Goal: Information Seeking & Learning: Check status

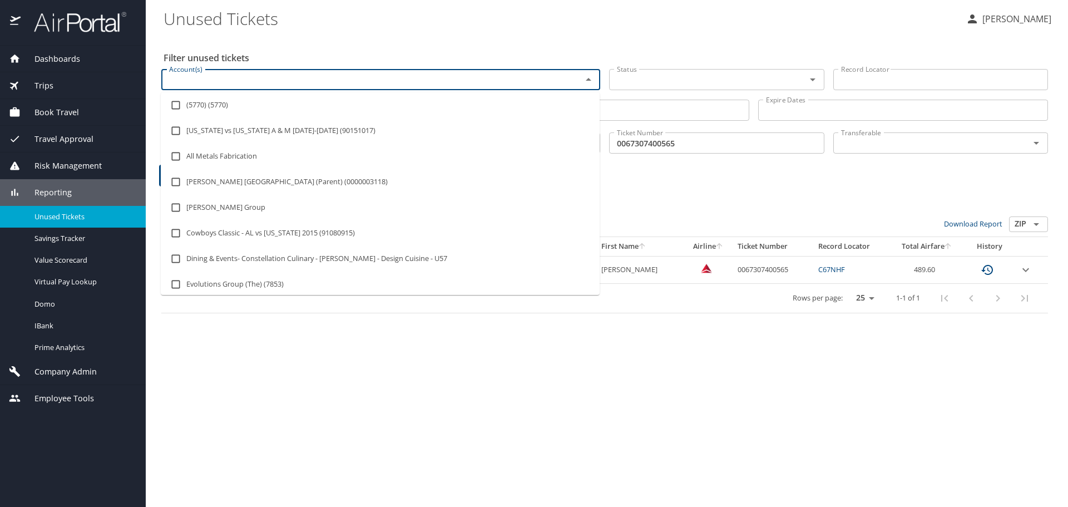
click at [196, 77] on input "Account(s)" at bounding box center [365, 79] width 400 height 14
type input "uofu"
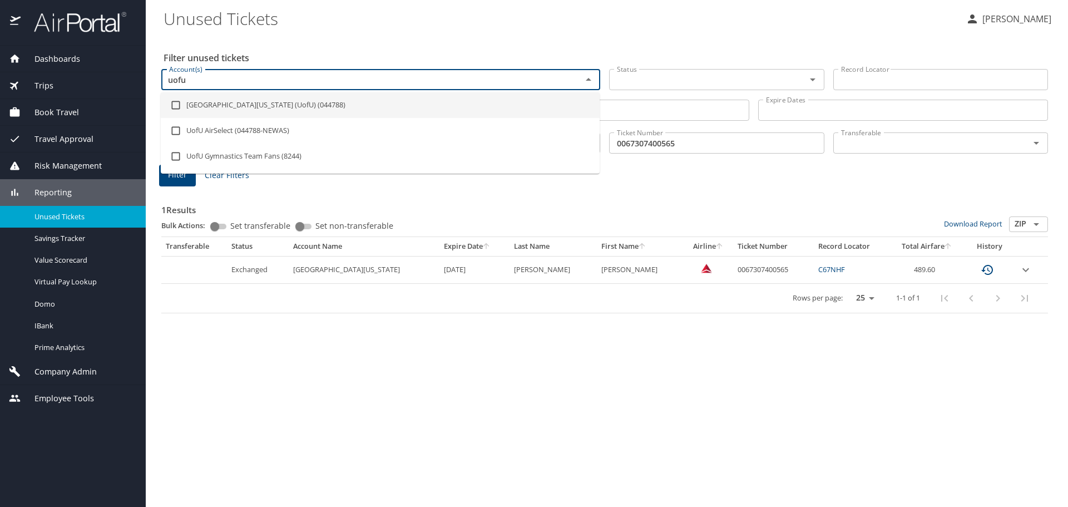
click at [224, 103] on li "[GEOGRAPHIC_DATA][US_STATE] (UofU) (044788)" at bounding box center [380, 105] width 439 height 26
checkbox input "true"
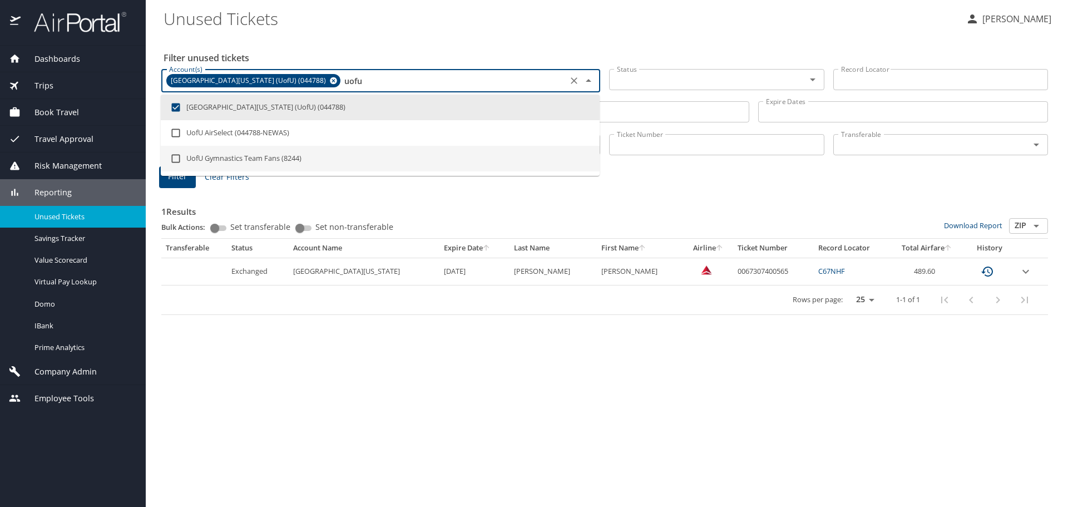
type input "uofu"
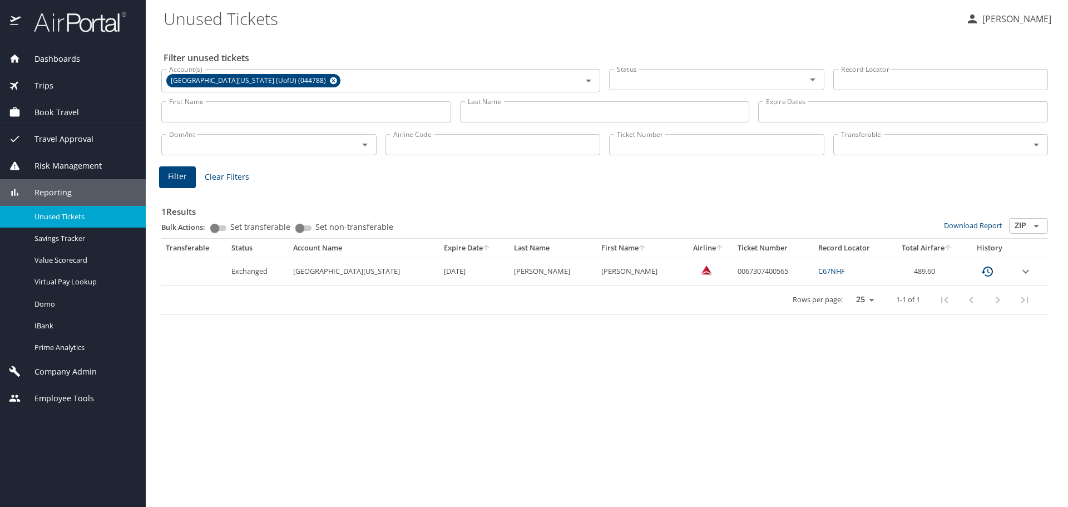
click at [692, 186] on div "1 Results Bulk Actions: Set transferable Set non-transferable Download Report Z…" at bounding box center [605, 250] width 896 height 138
click at [859, 142] on input "Transferable" at bounding box center [925, 144] width 176 height 14
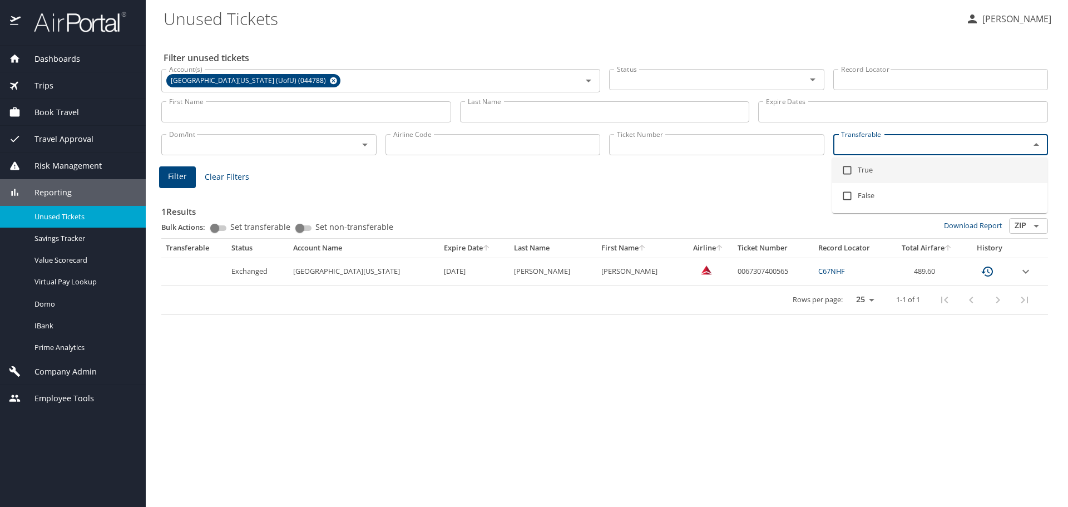
click at [846, 170] on input "checkbox" at bounding box center [847, 170] width 21 height 21
checkbox input "true"
click at [748, 84] on input "Status" at bounding box center [701, 79] width 176 height 14
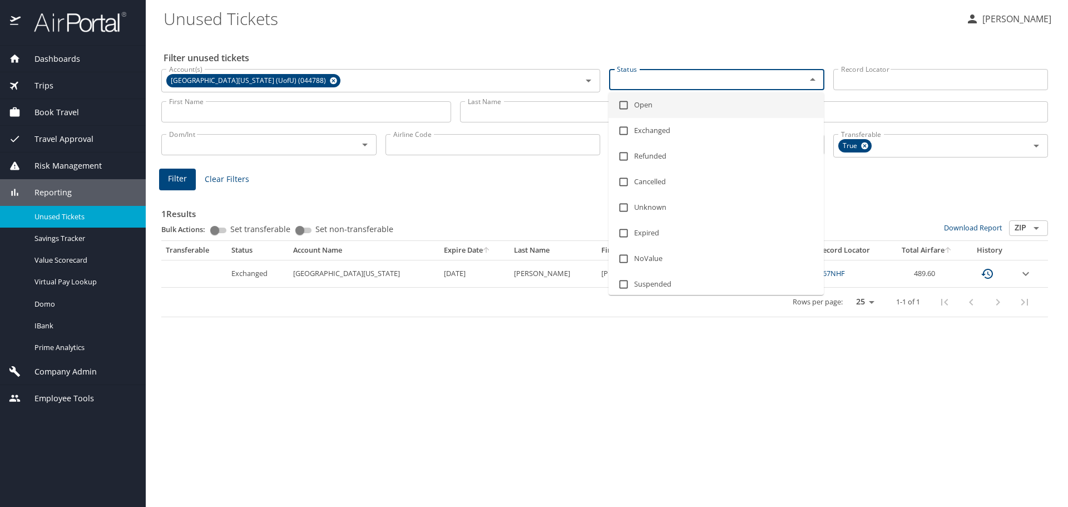
click at [620, 105] on input "checkbox" at bounding box center [623, 105] width 21 height 21
checkbox input "true"
click at [168, 175] on span "Filter" at bounding box center [177, 179] width 19 height 14
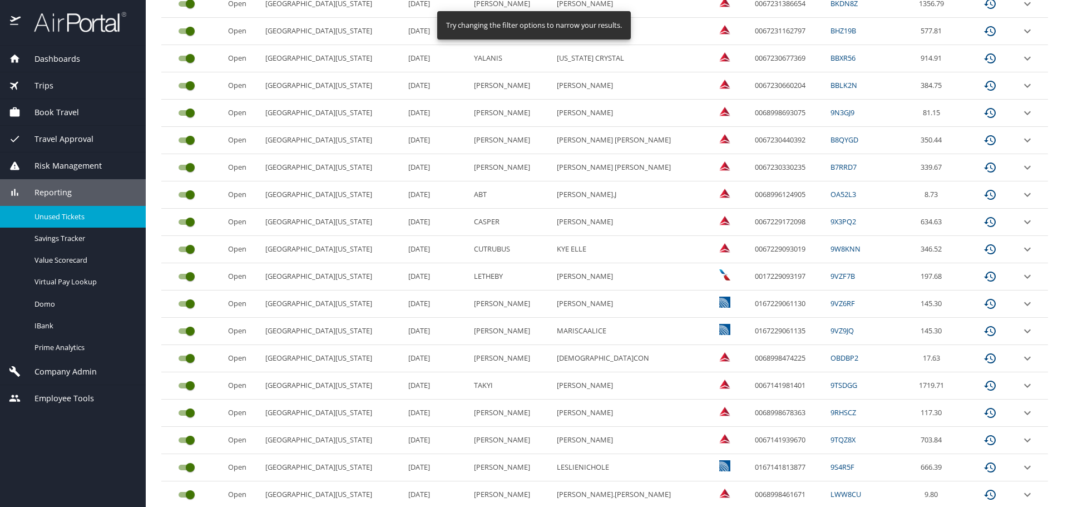
scroll to position [469, 0]
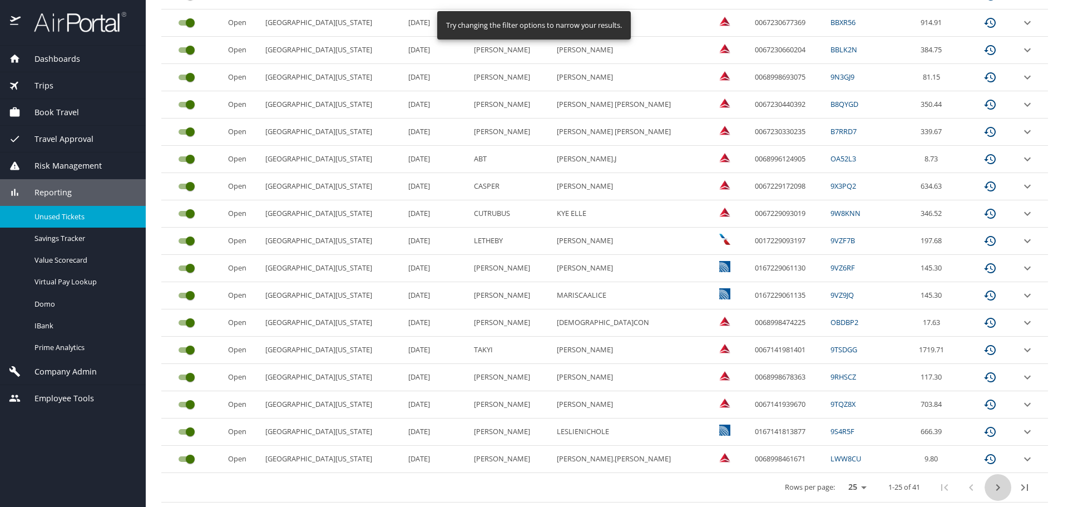
click at [997, 489] on icon "next page" at bounding box center [999, 487] width 4 height 7
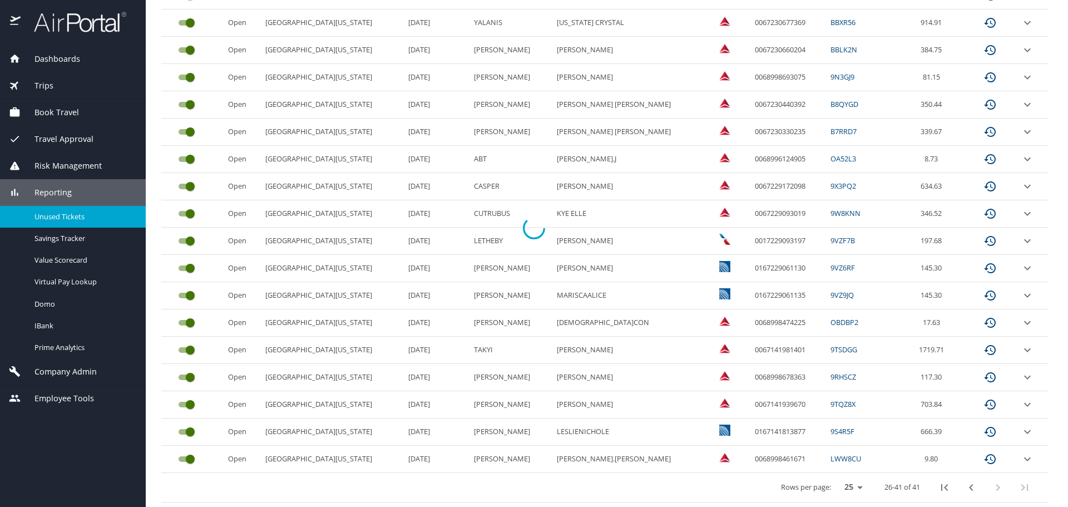
scroll to position [224, 0]
